Goal: Information Seeking & Learning: Learn about a topic

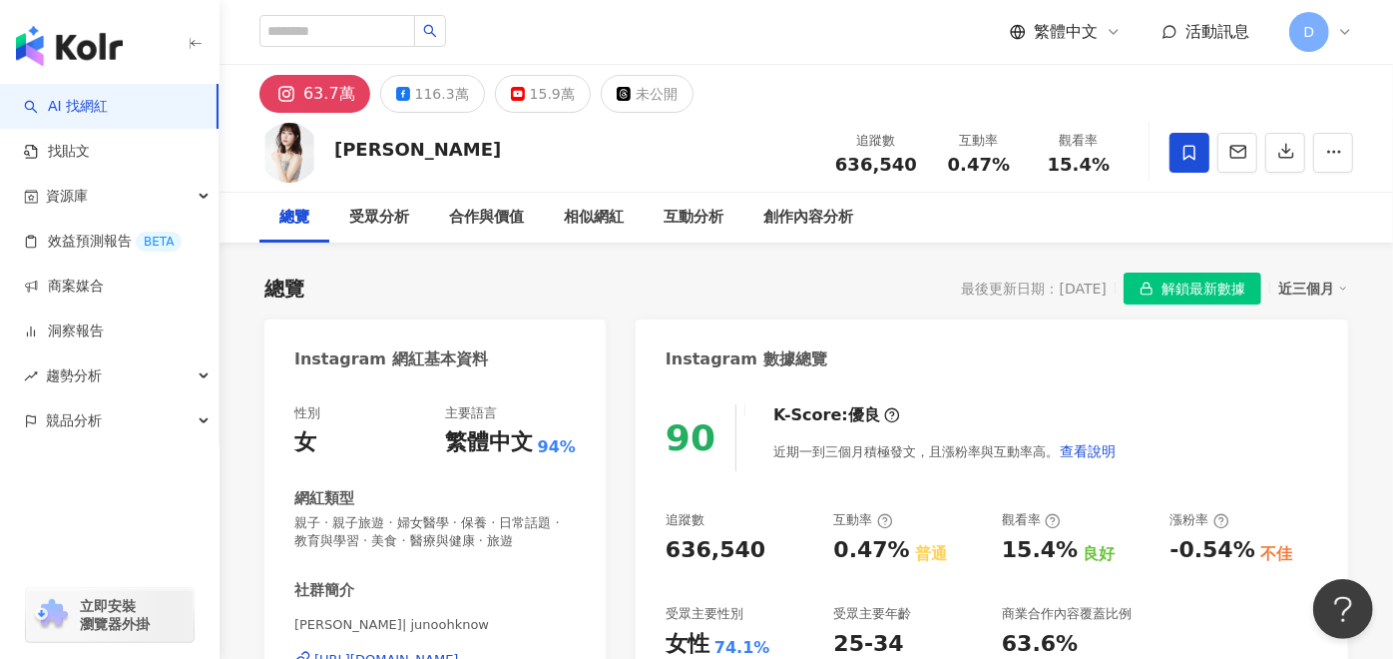
drag, startPoint x: 758, startPoint y: 247, endPoint x: 820, endPoint y: 133, distance: 130.4
